Goal: Download file/media

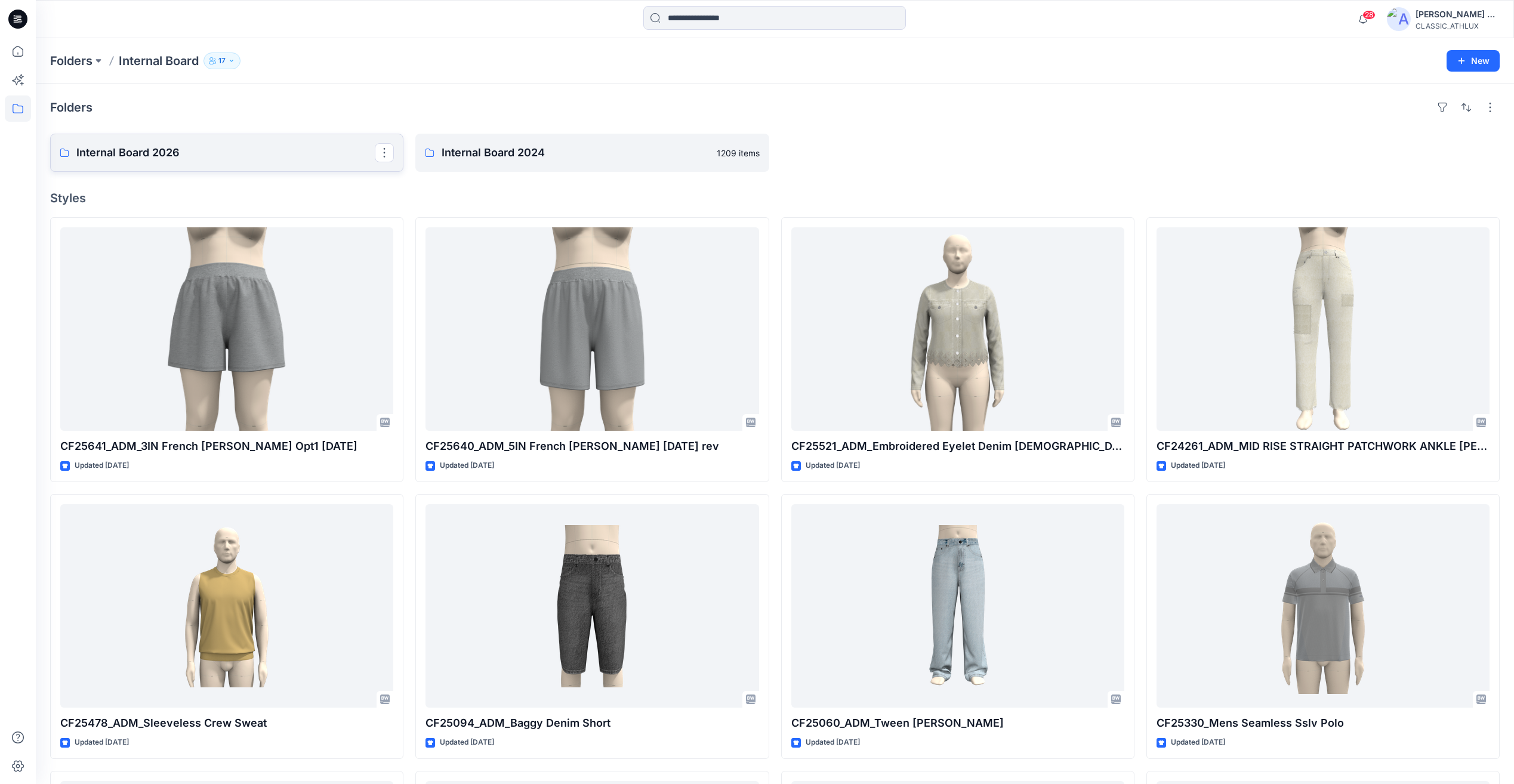
click at [216, 156] on p "Internal Board 2026" at bounding box center [225, 153] width 298 height 17
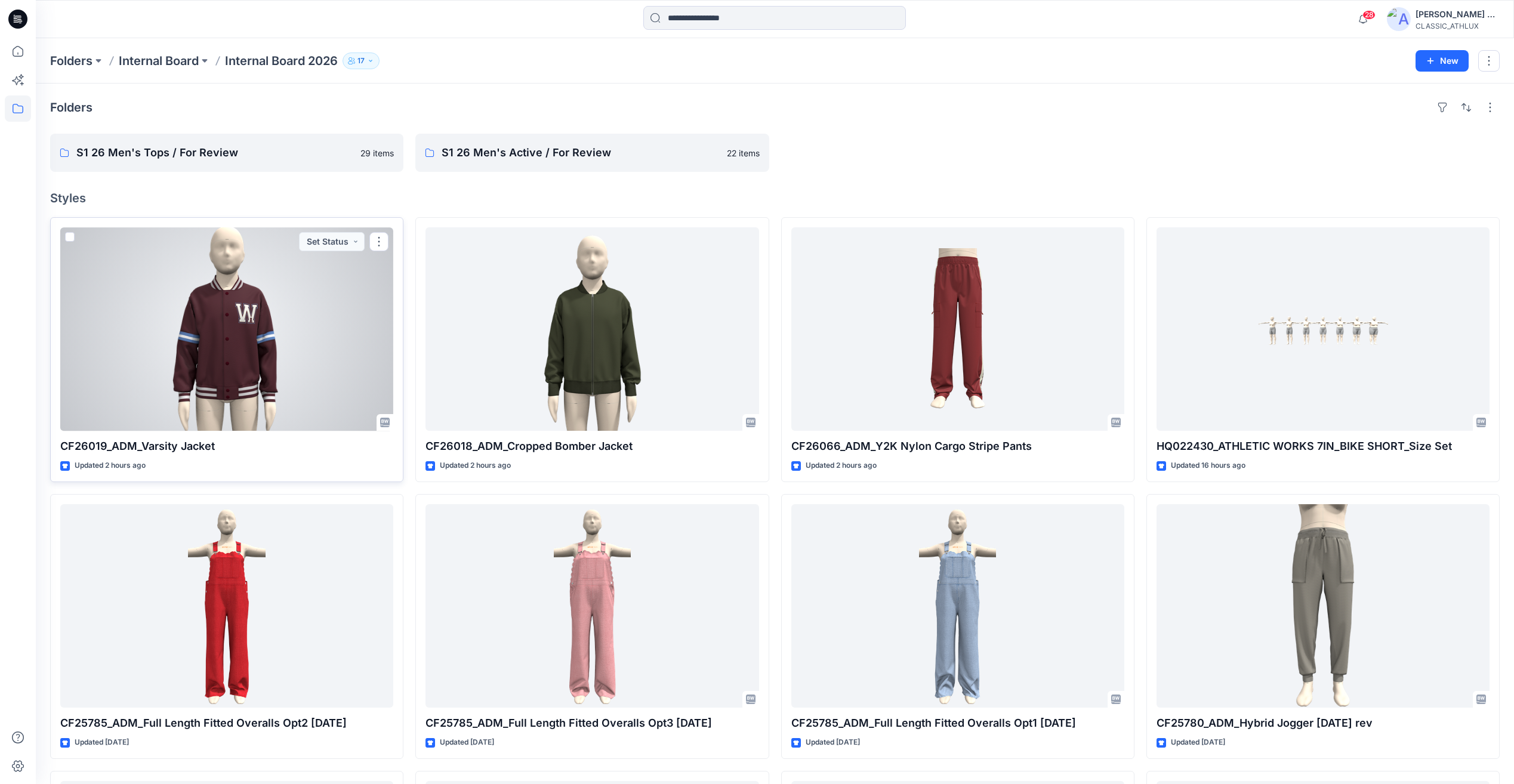
click at [238, 379] on div at bounding box center [227, 329] width 333 height 203
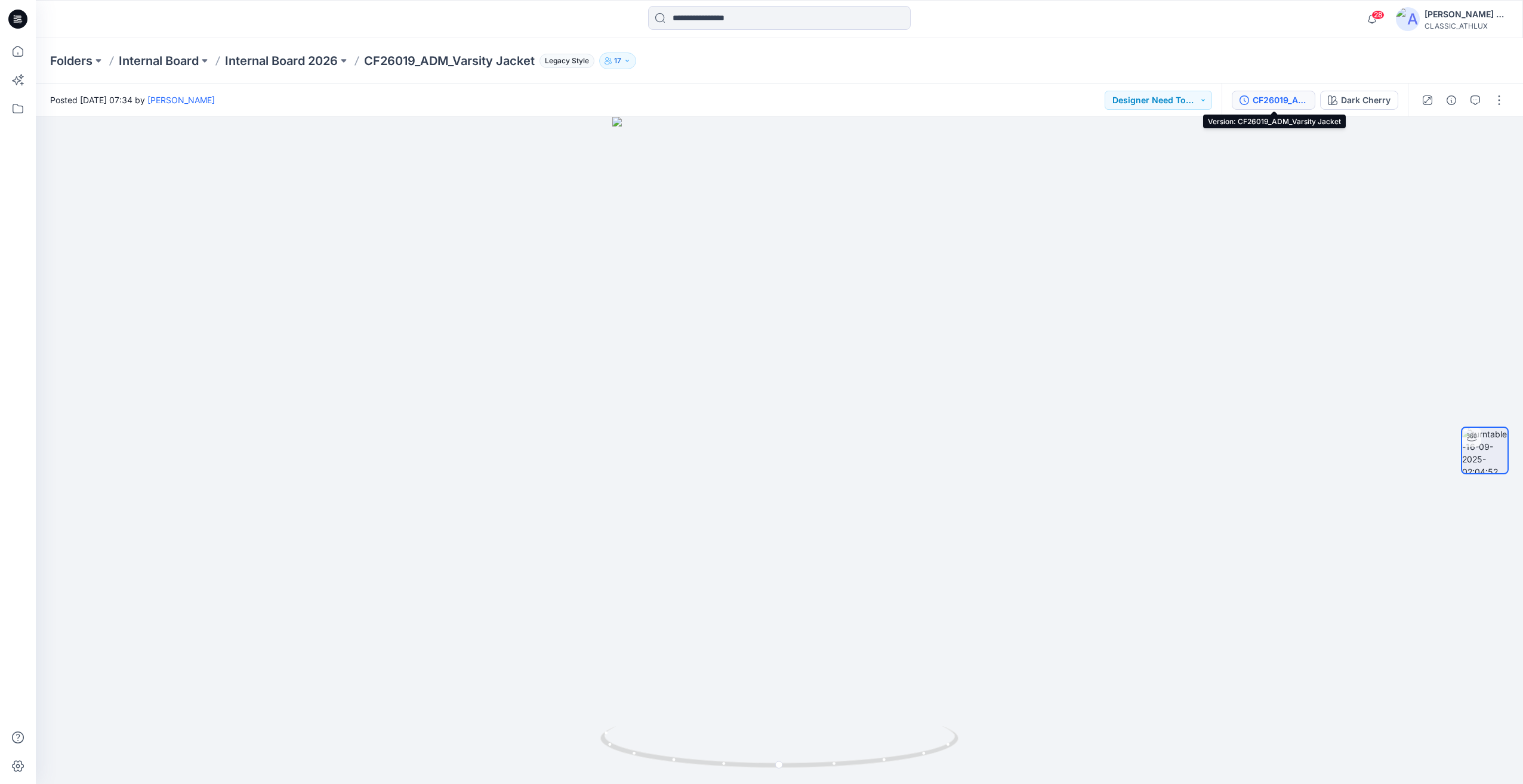
click at [1293, 105] on div "CF26019_ADM_Varsity Jacket" at bounding box center [1280, 101] width 55 height 13
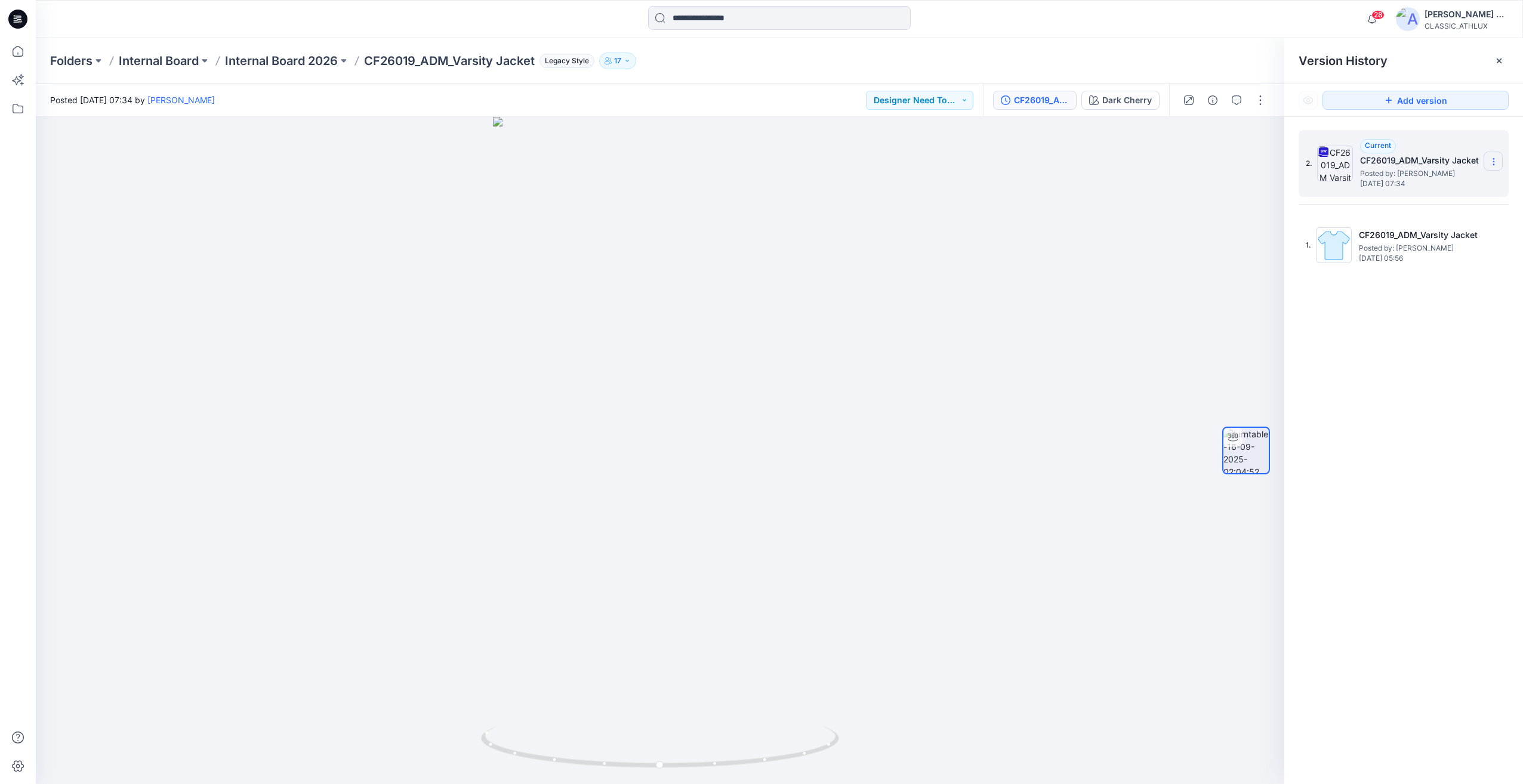
click at [1494, 165] on icon at bounding box center [1493, 164] width 1 height 1
click at [1451, 184] on span "Download Source BW File" at bounding box center [1432, 185] width 100 height 14
